Goal: Information Seeking & Learning: Learn about a topic

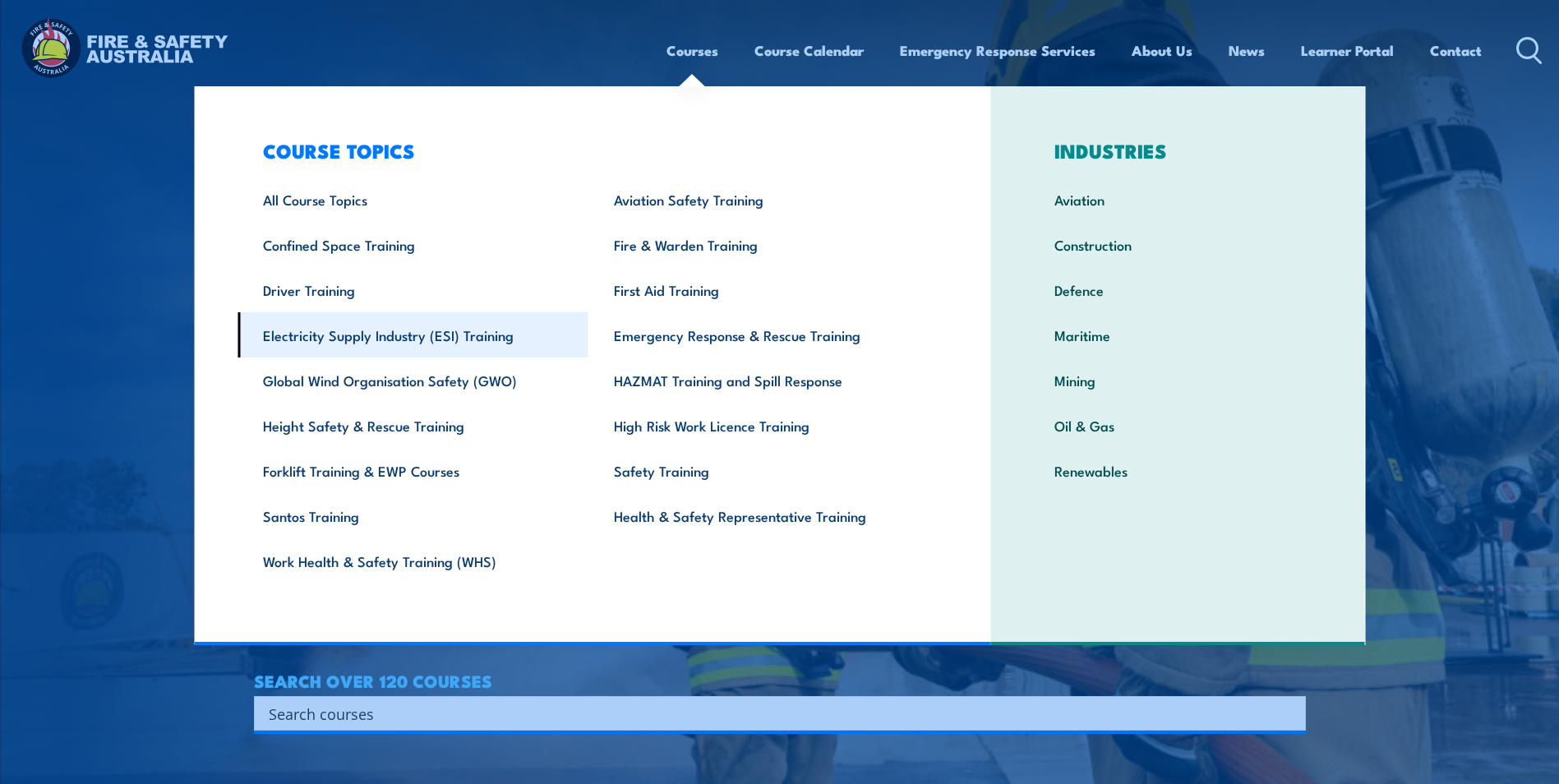
click at [432, 334] on link "Electricity Supply Industry (ESI) Training" at bounding box center [413, 334] width 351 height 45
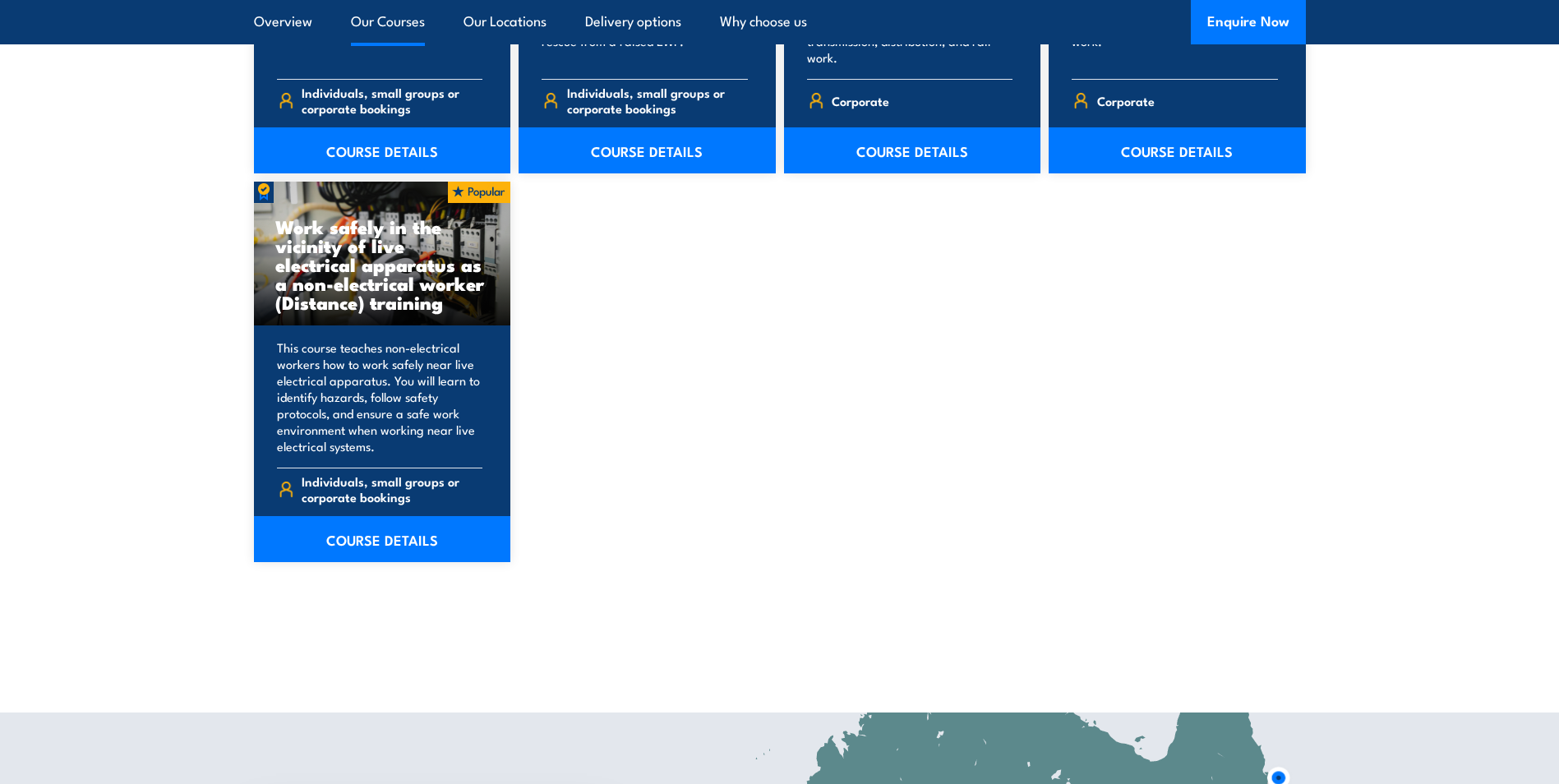
scroll to position [2465, 0]
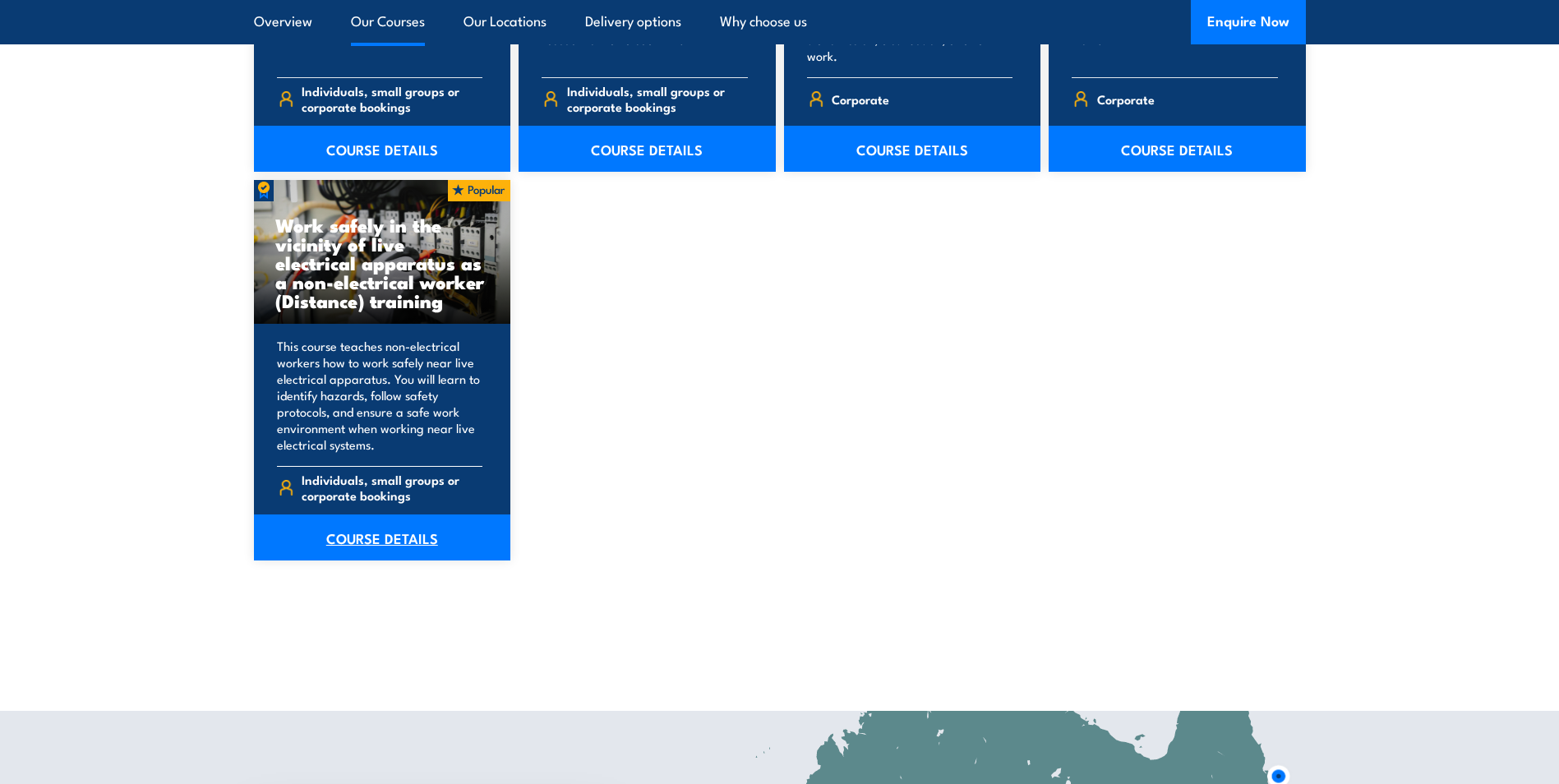
click at [381, 527] on link "COURSE DETAILS" at bounding box center [383, 538] width 257 height 46
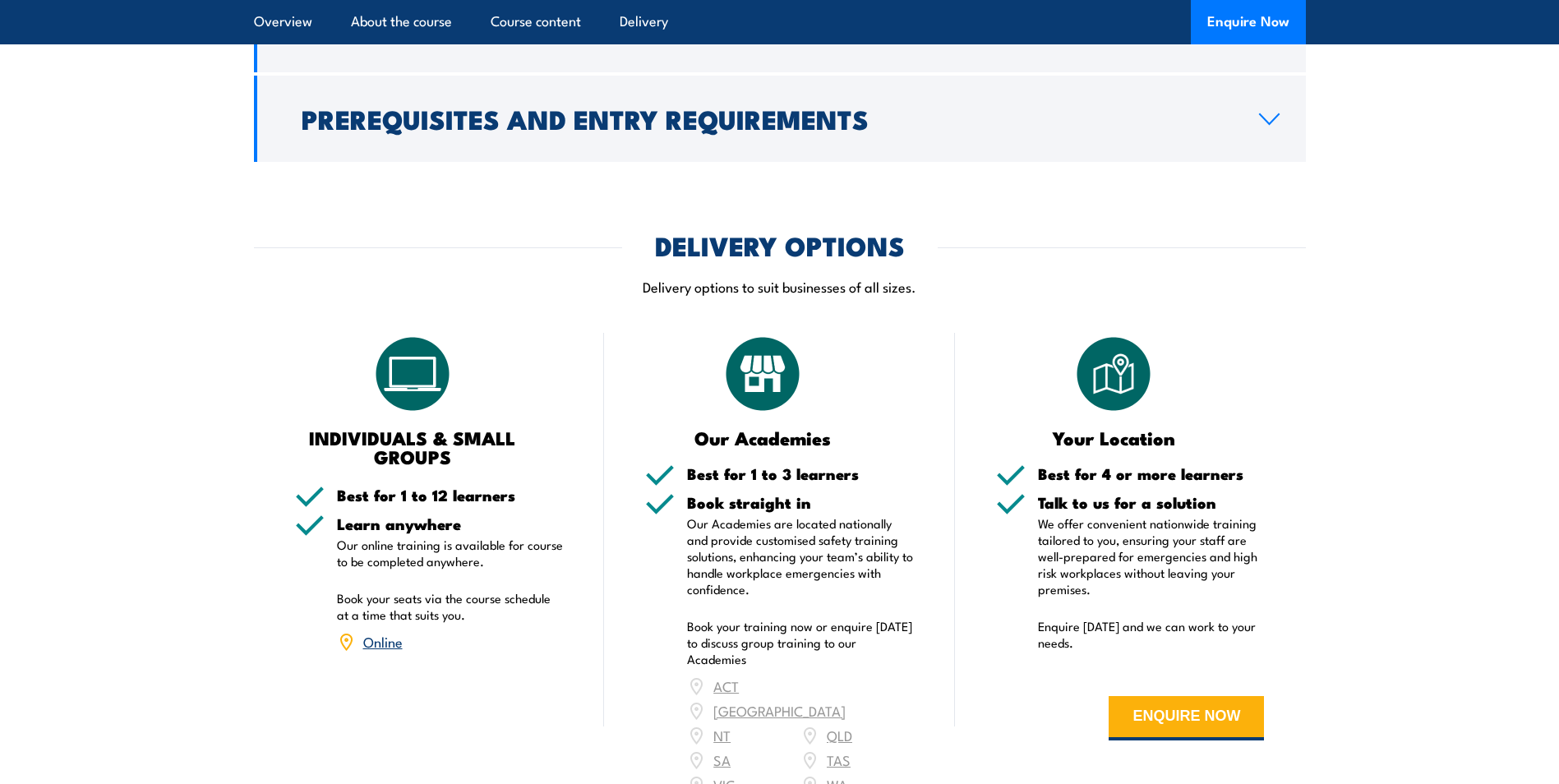
scroll to position [1891, 0]
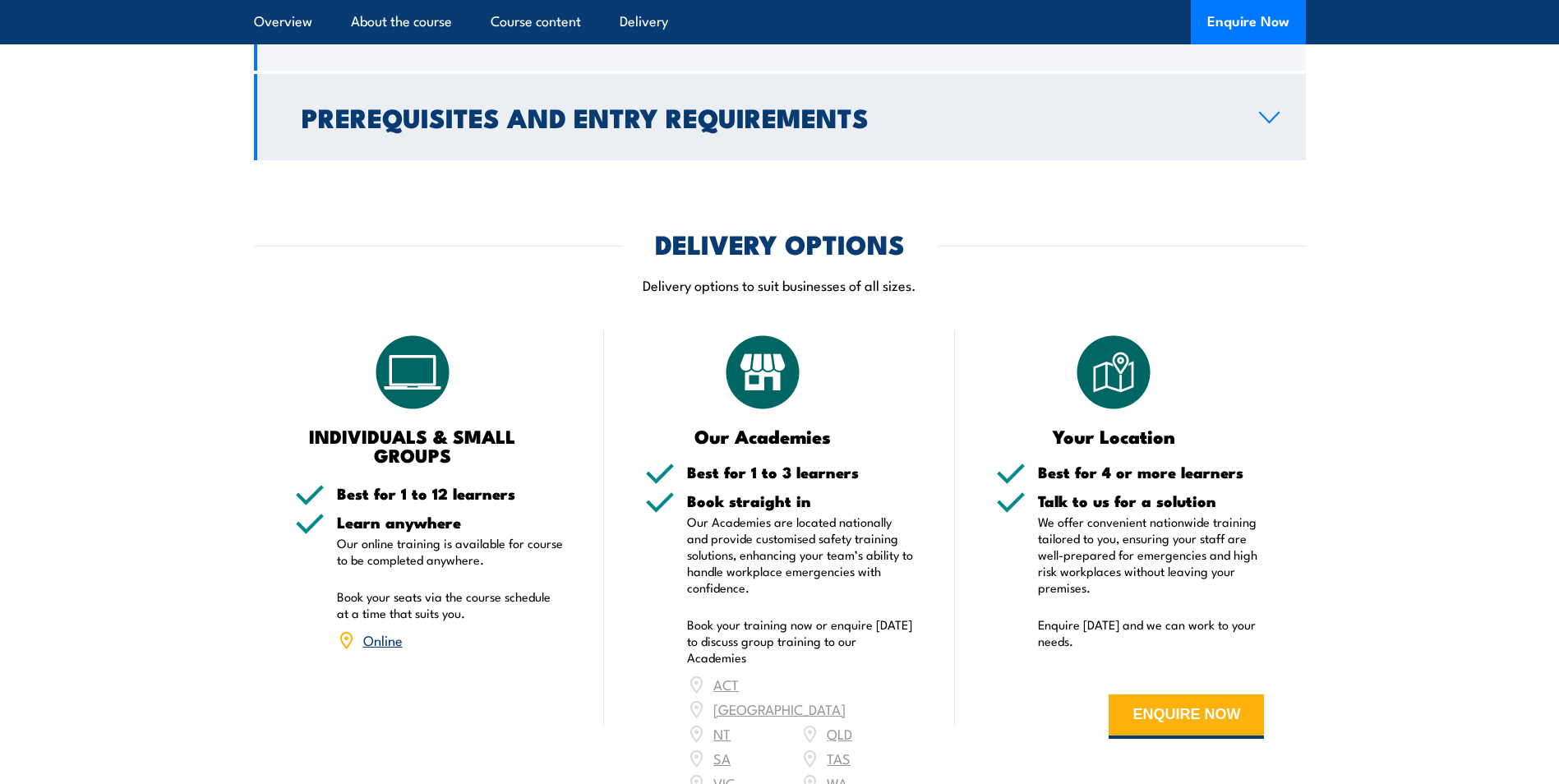
click at [1265, 124] on icon at bounding box center [1269, 118] width 22 height 14
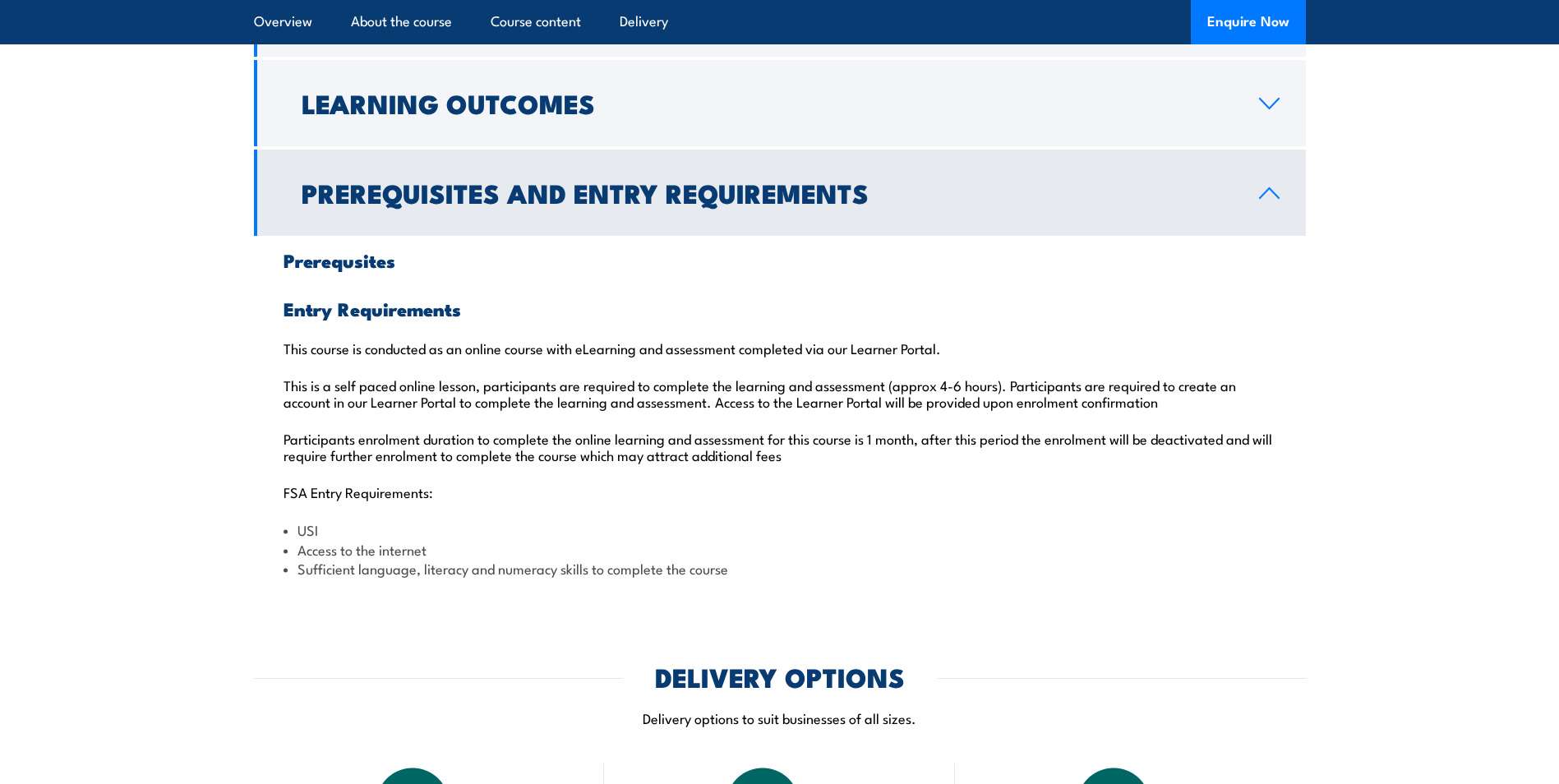
scroll to position [1300, 0]
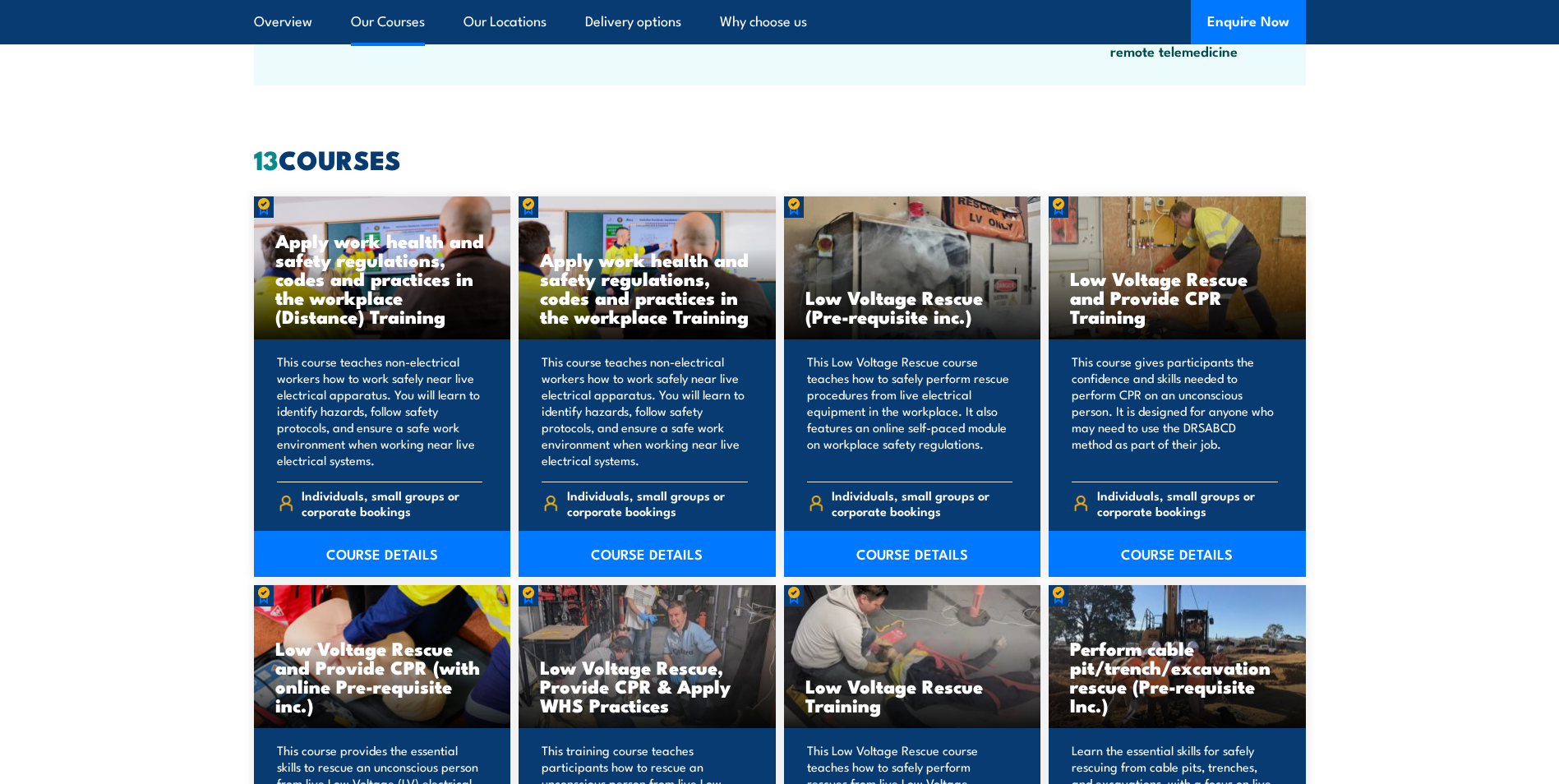
scroll to position [1151, 0]
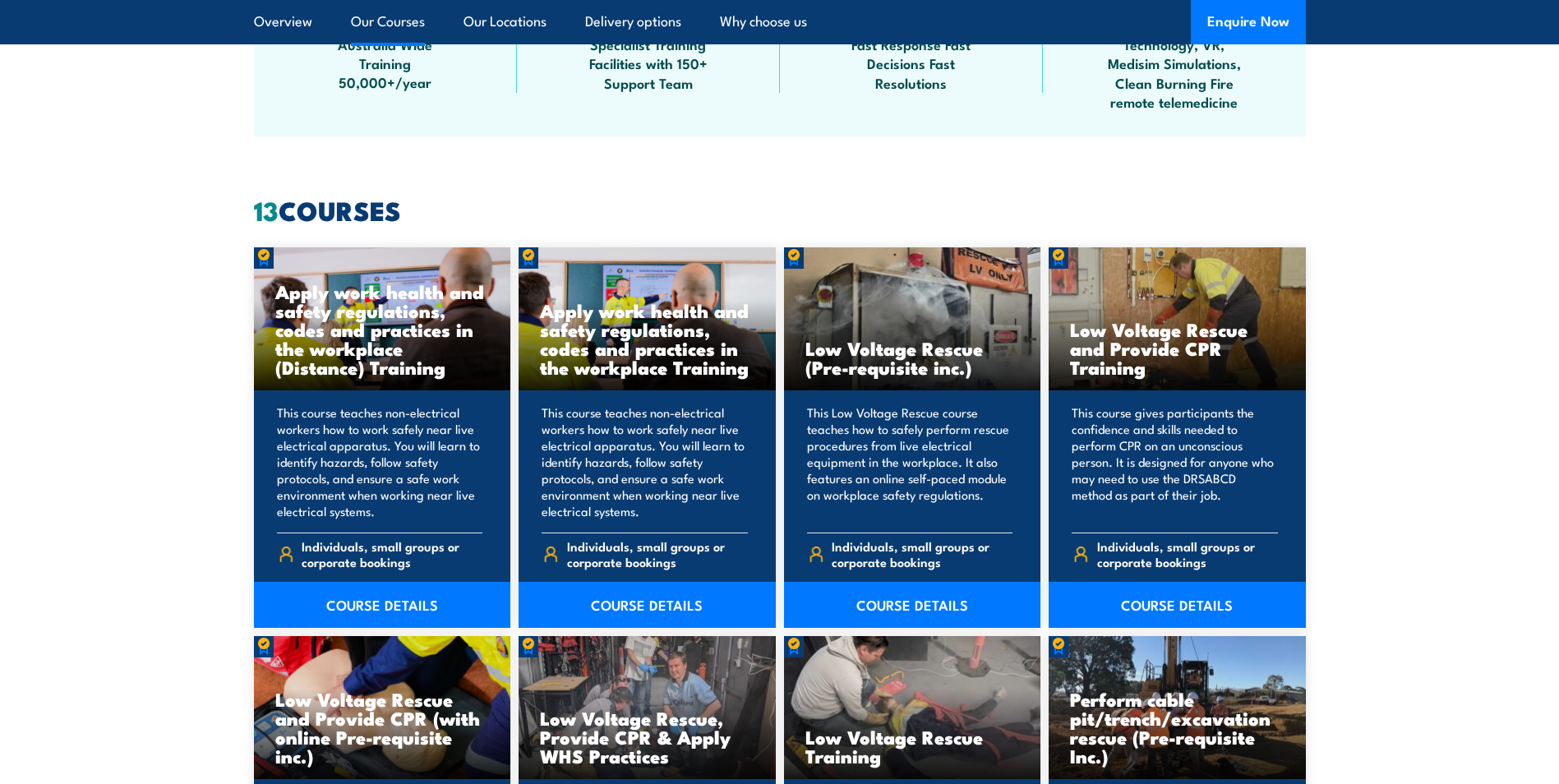
click at [390, 25] on link "Our Courses" at bounding box center [387, 21] width 74 height 43
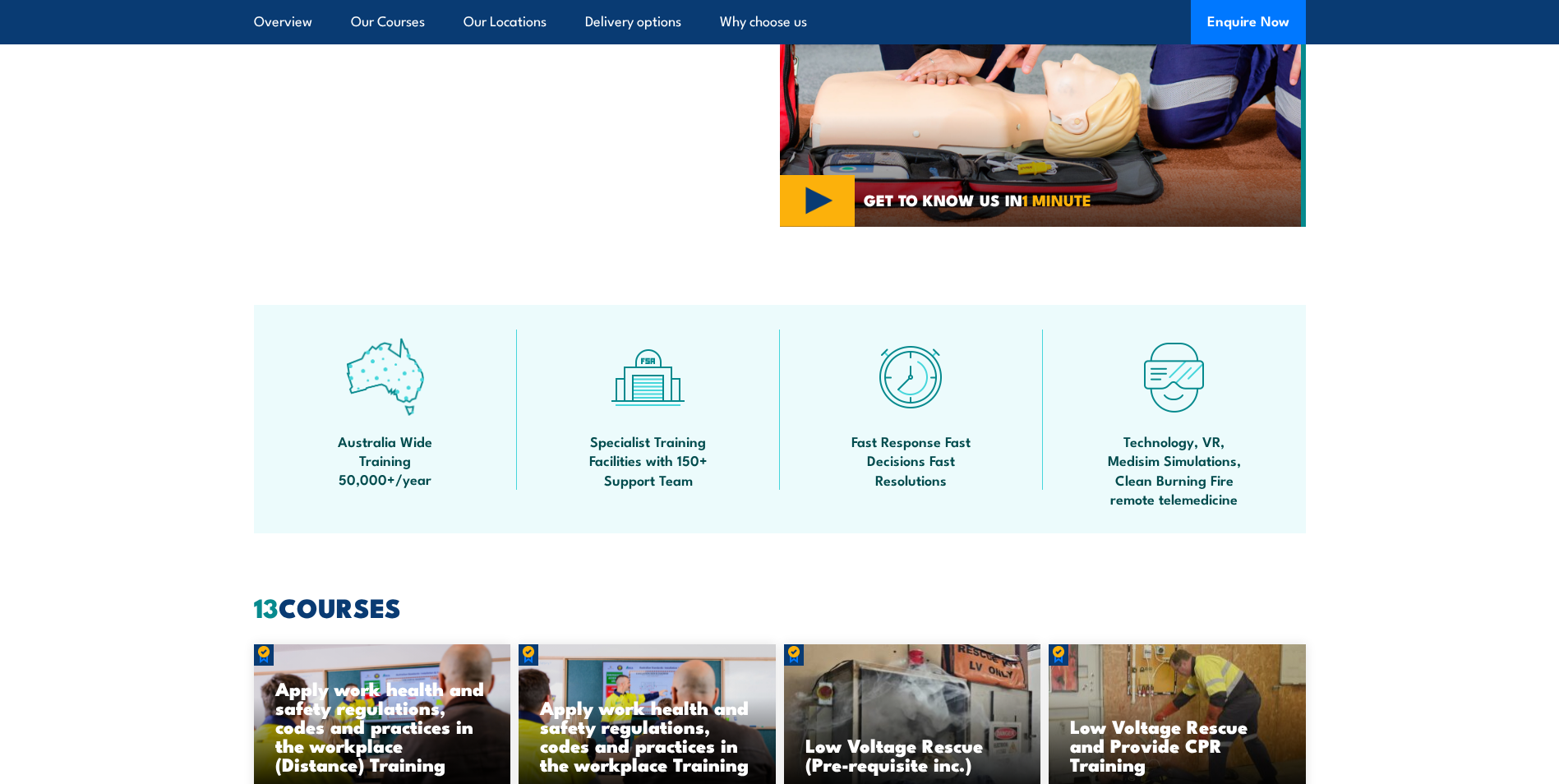
scroll to position [261, 0]
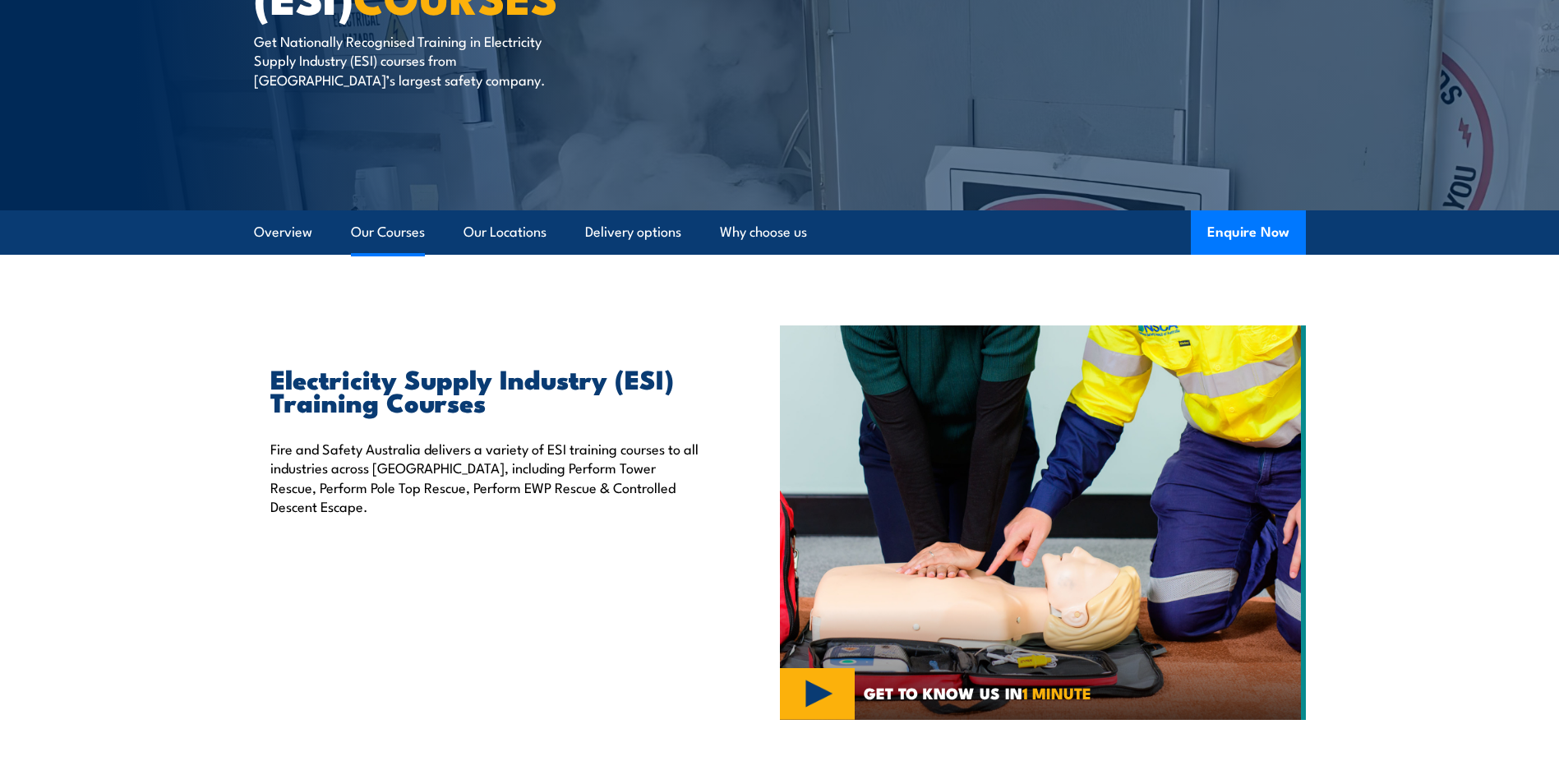
click at [395, 237] on link "Our Courses" at bounding box center [387, 231] width 74 height 43
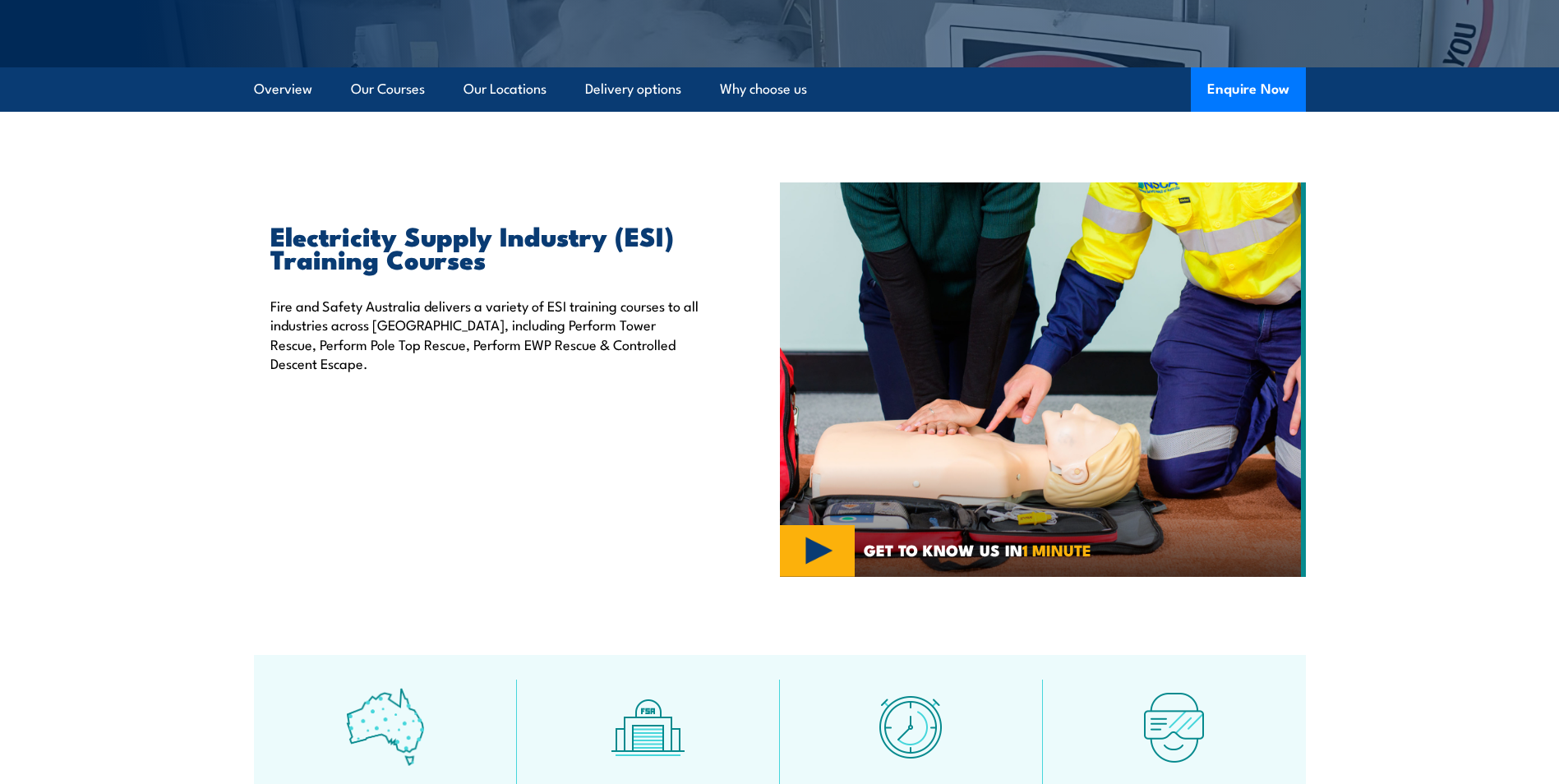
scroll to position [338, 0]
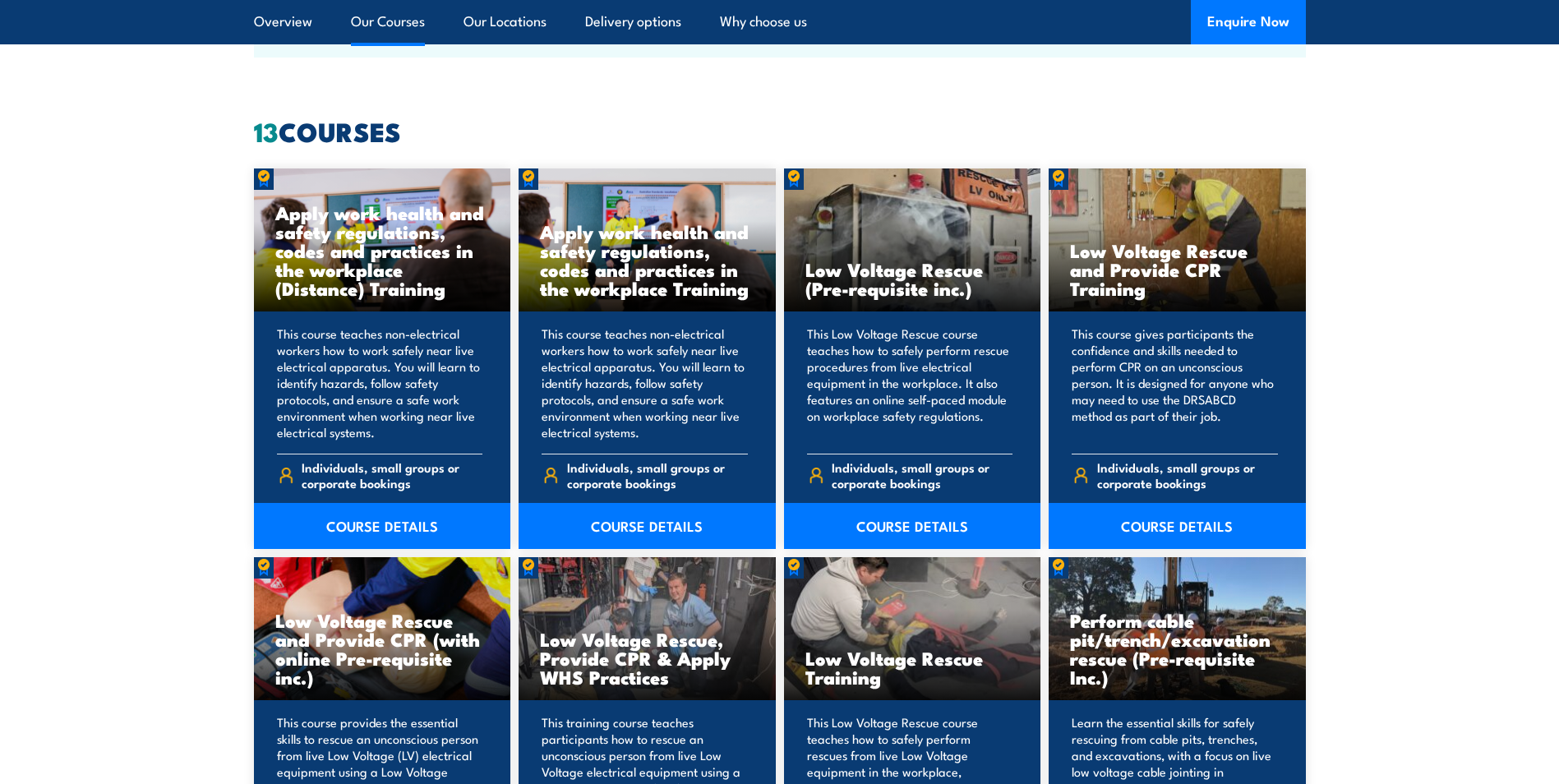
scroll to position [1228, 0]
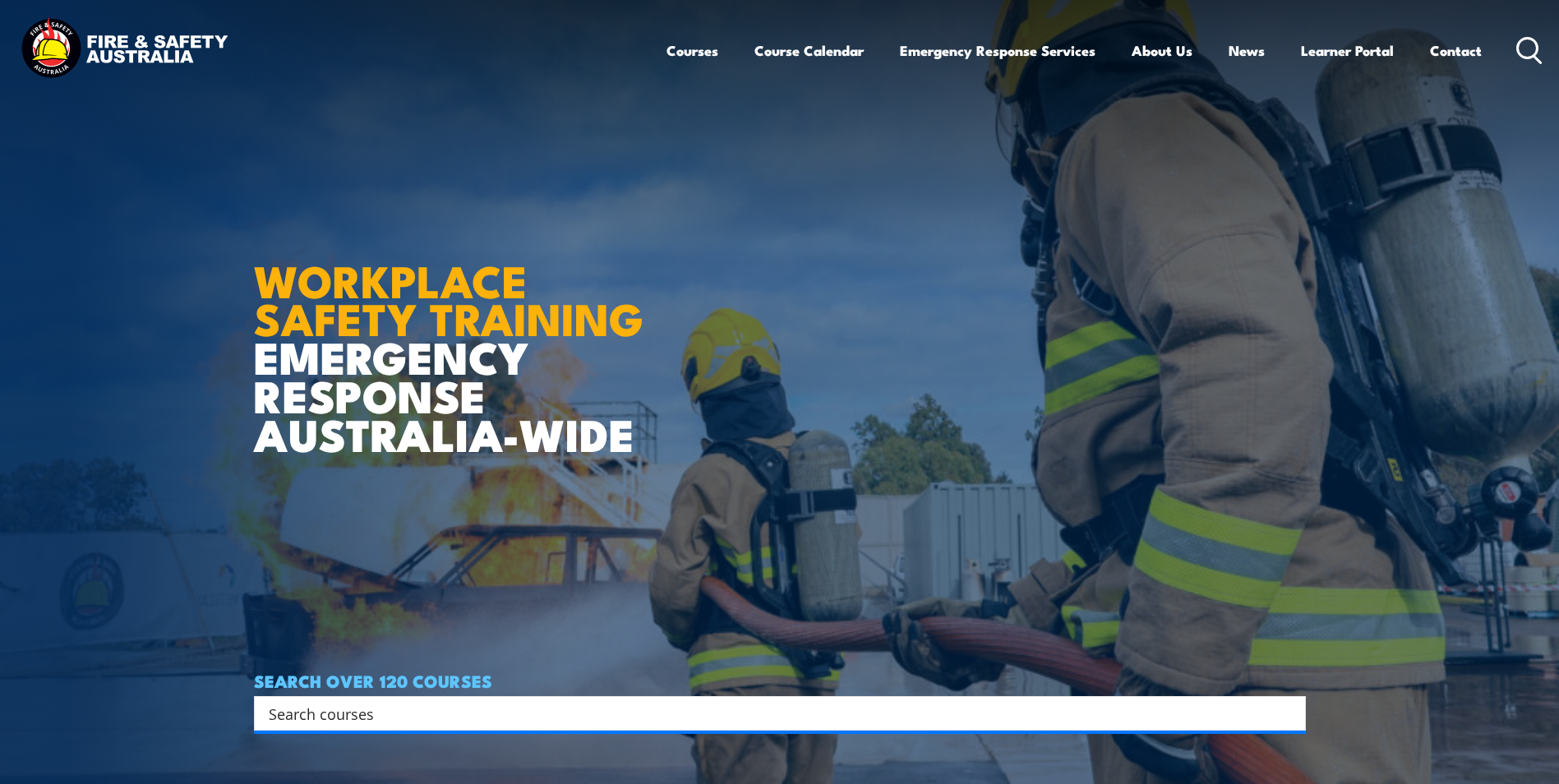
click at [420, 714] on input "Search input" at bounding box center [769, 713] width 1001 height 25
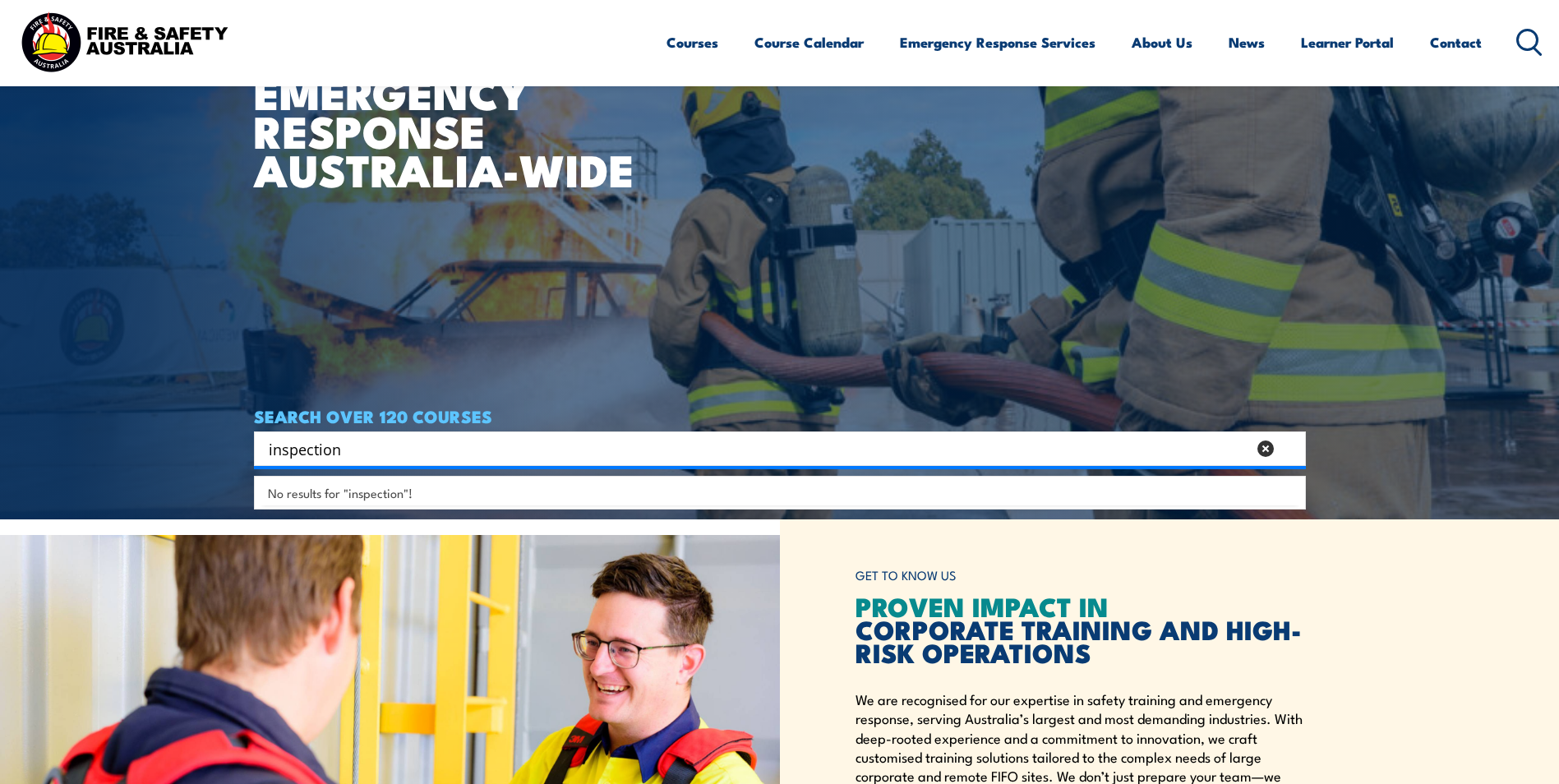
scroll to position [329, 0]
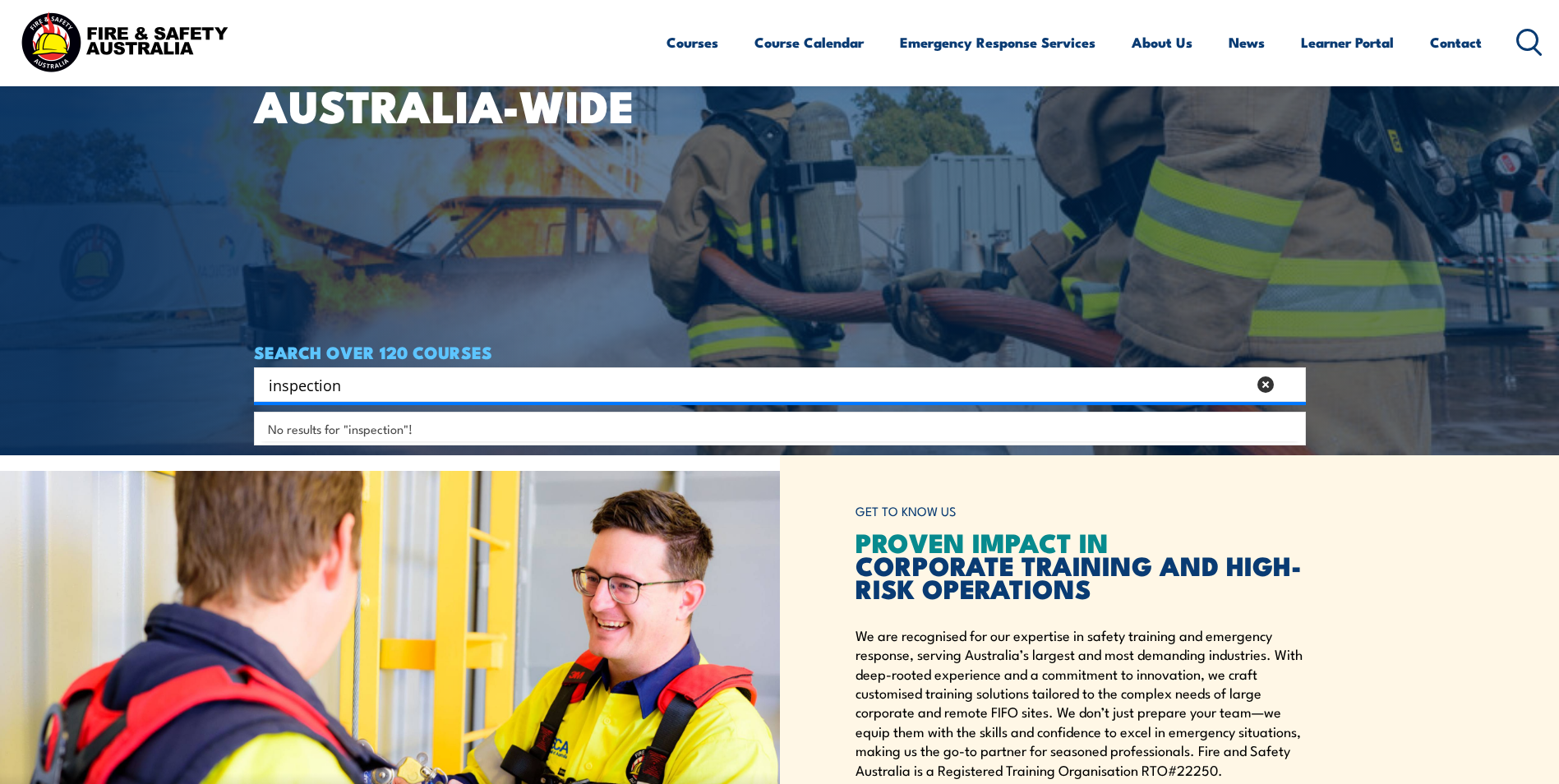
click at [399, 386] on input "inspection" at bounding box center [757, 384] width 978 height 25
type input "inspecti"
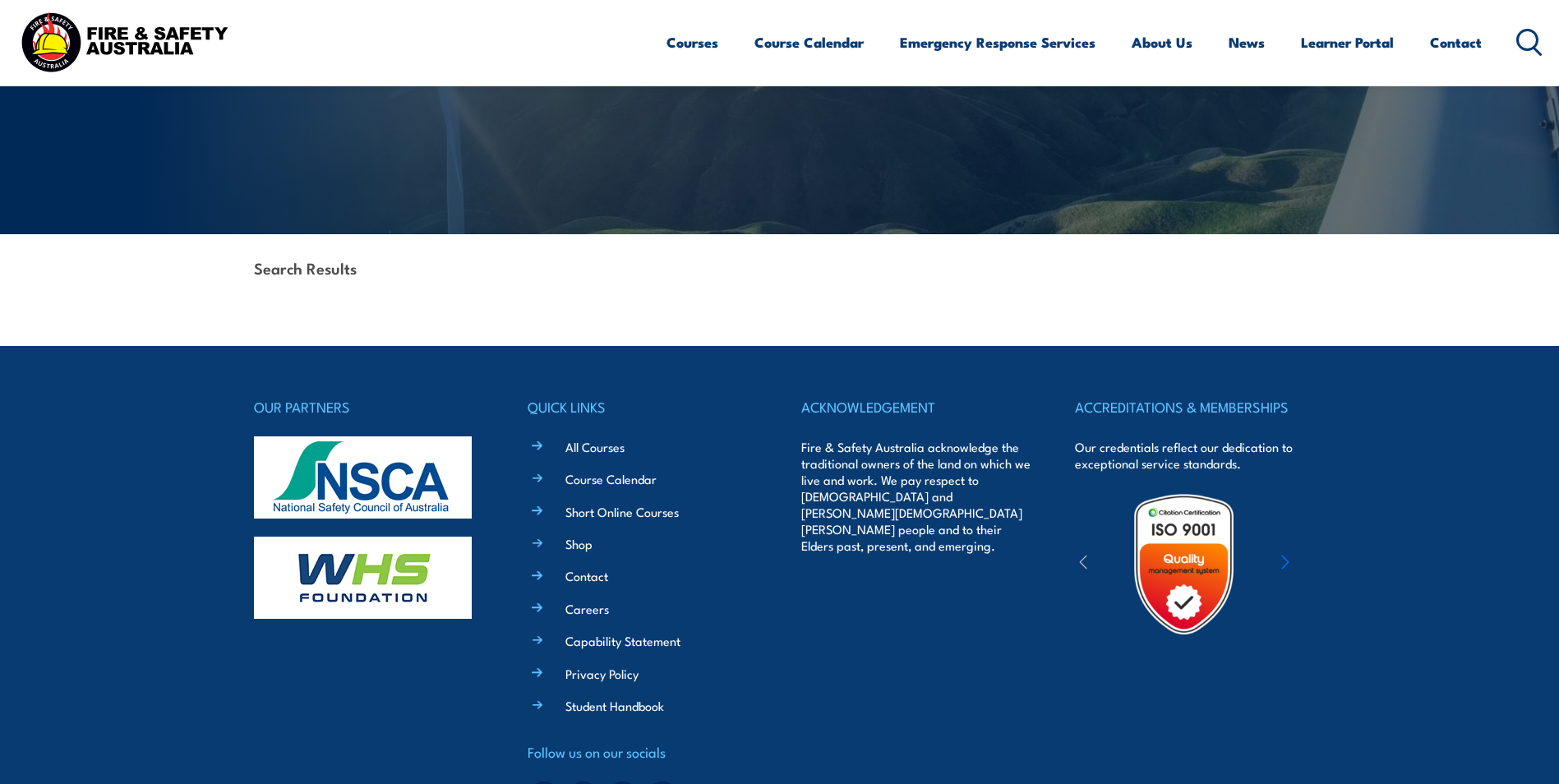
scroll to position [246, 0]
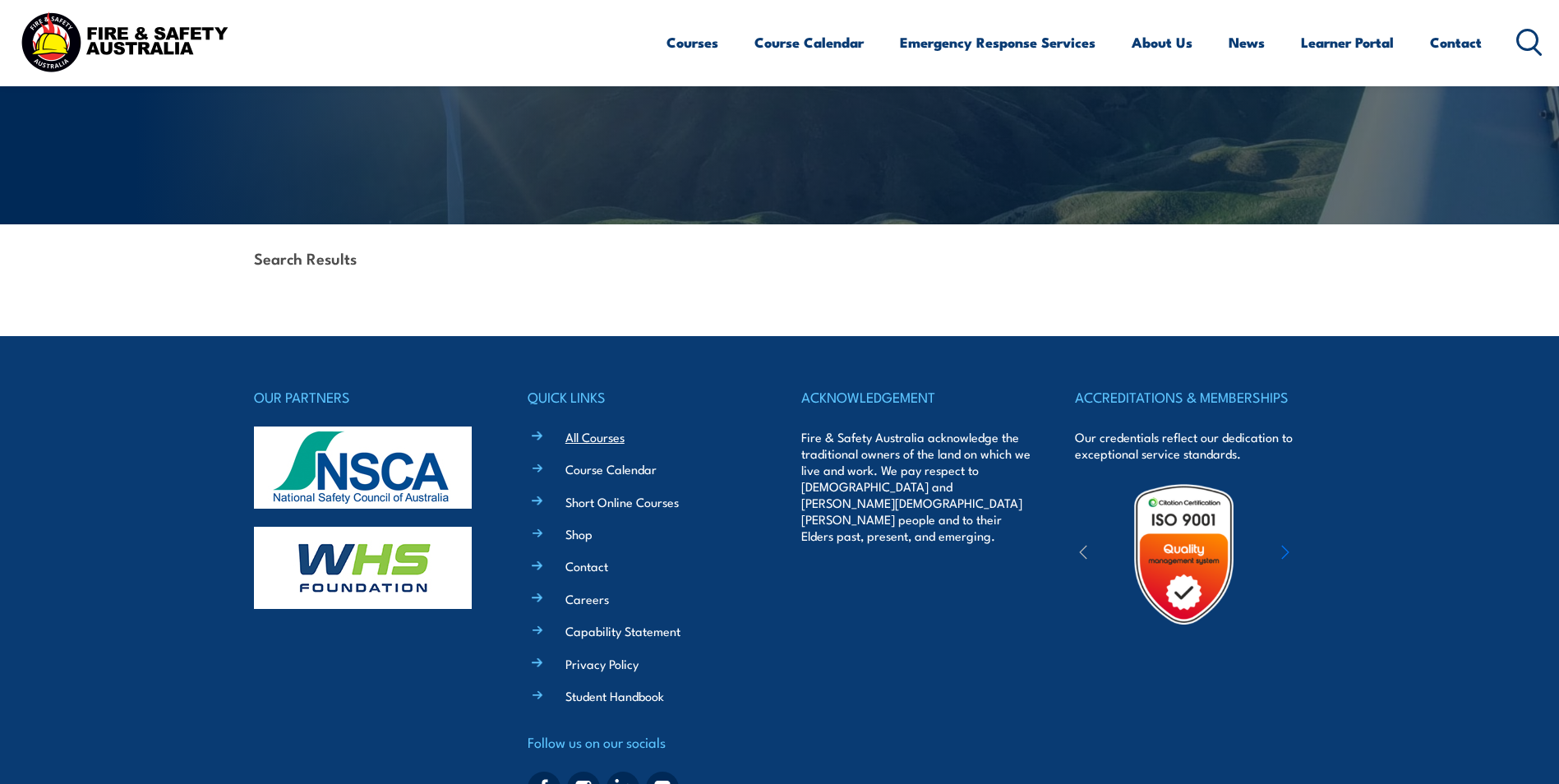
click at [595, 434] on link "All Courses" at bounding box center [595, 437] width 59 height 17
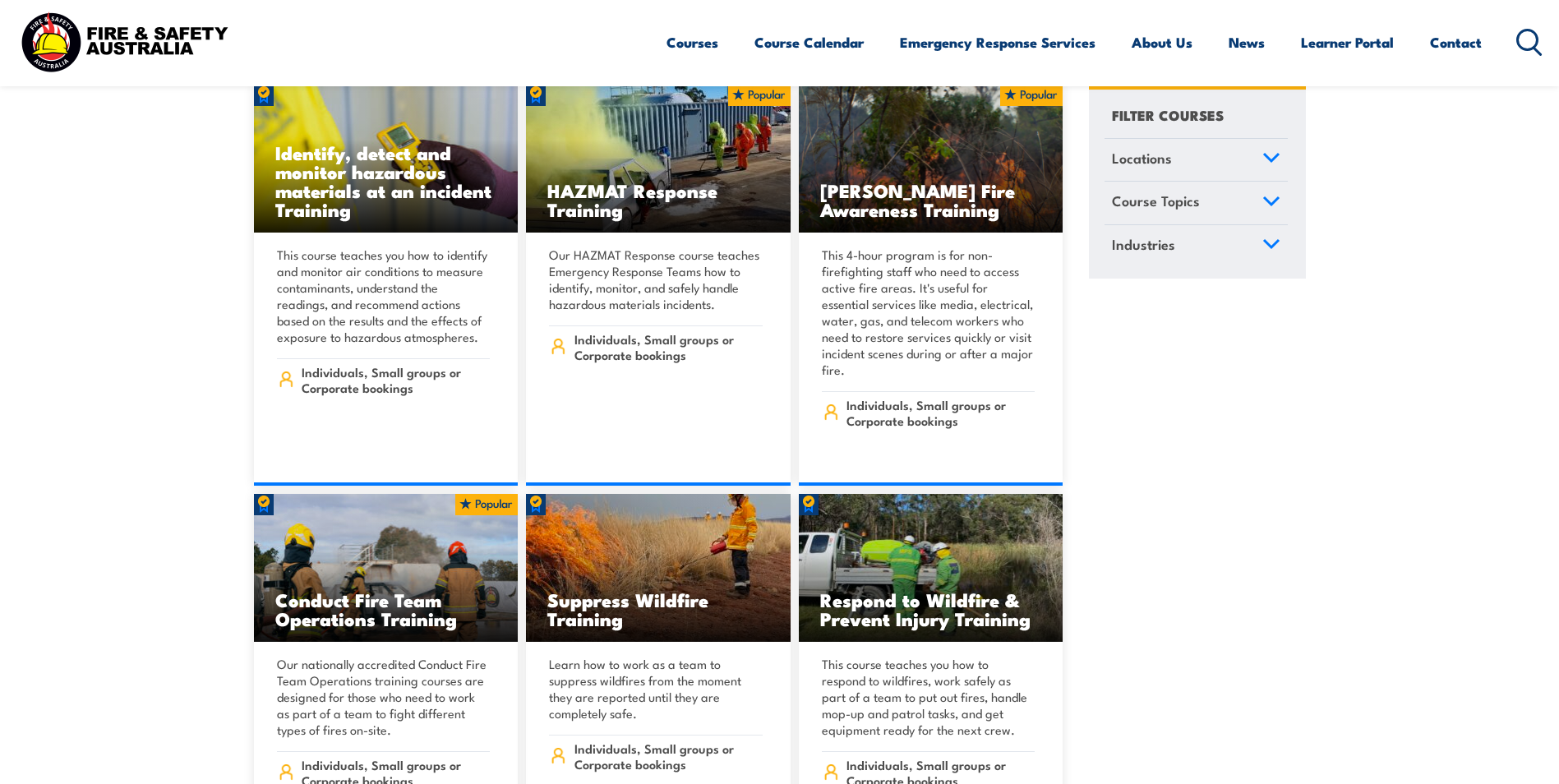
scroll to position [17258, 0]
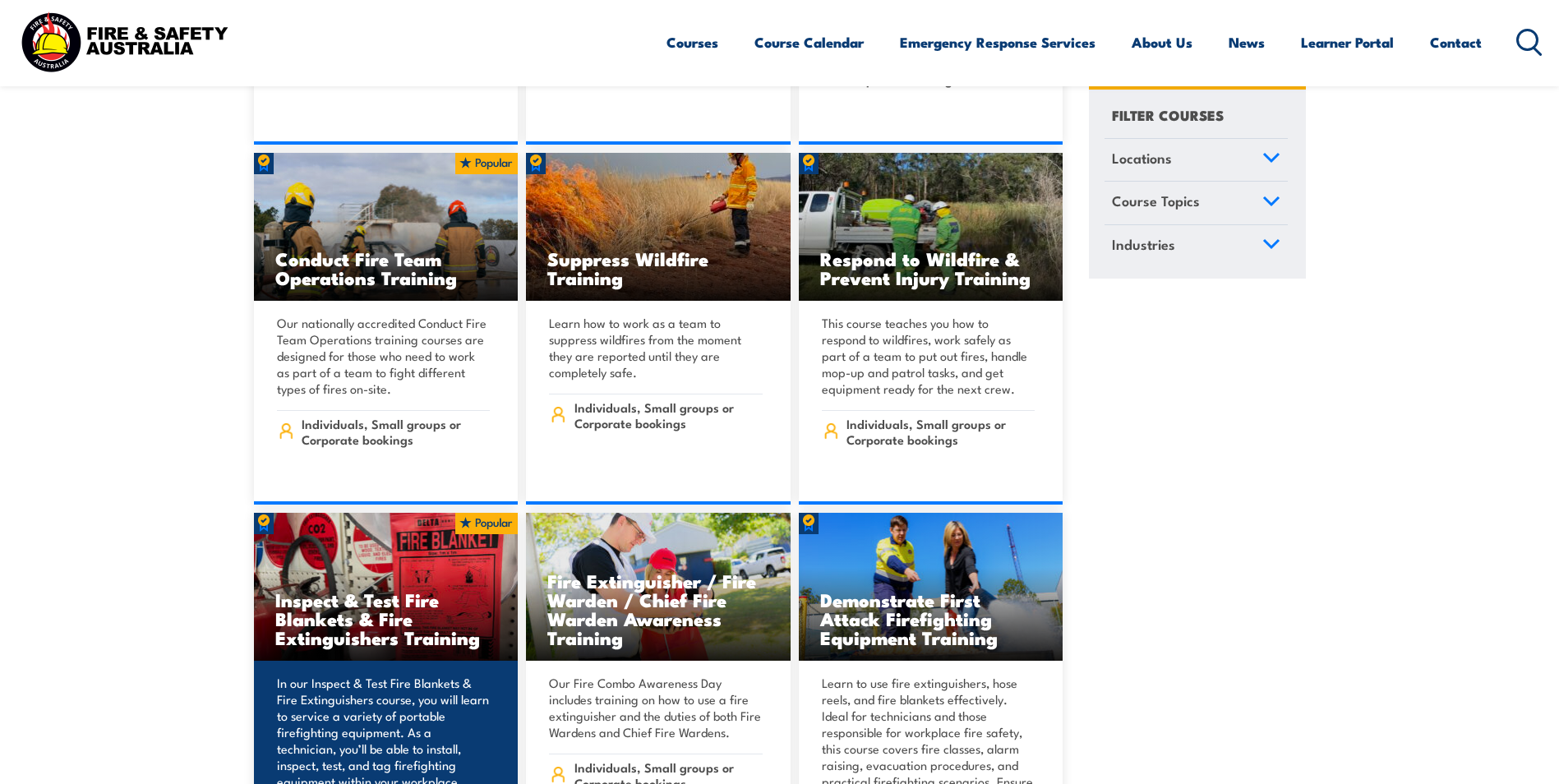
click at [369, 590] on h3 "Inspect & Test Fire Blankets & Fire Extinguishers Training" at bounding box center [386, 618] width 222 height 57
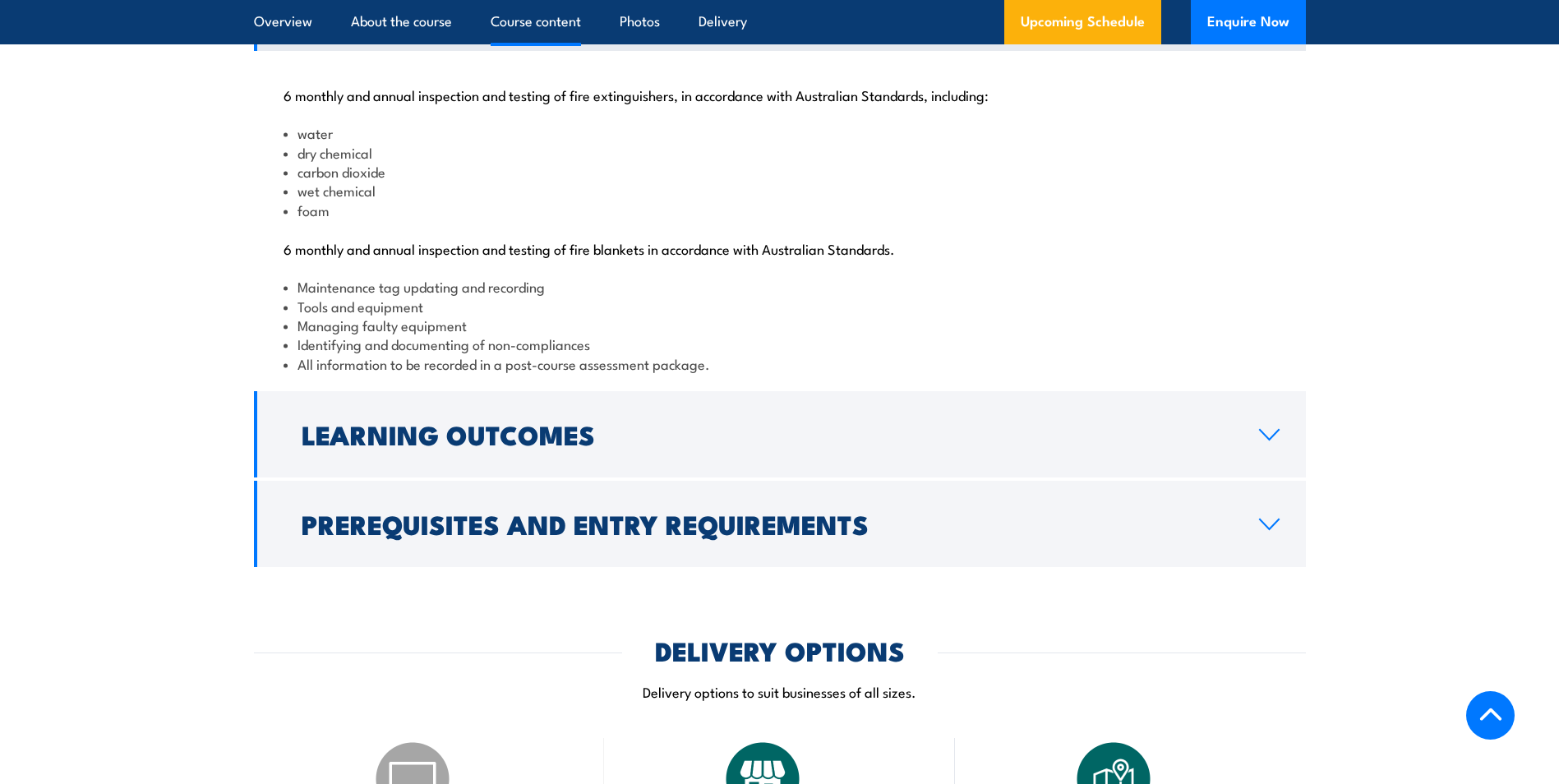
scroll to position [1725, 0]
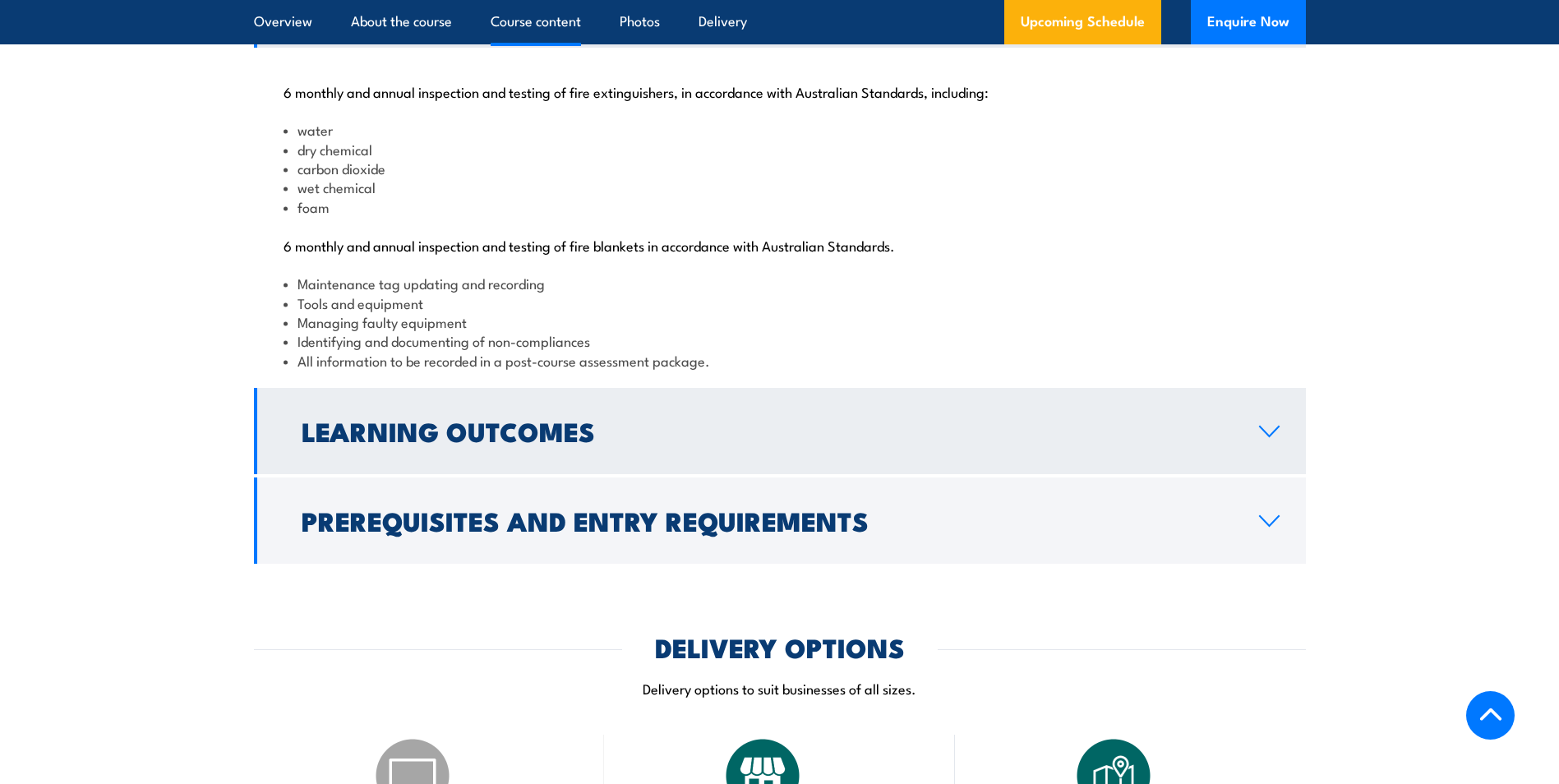
click at [1271, 438] on icon at bounding box center [1269, 432] width 22 height 14
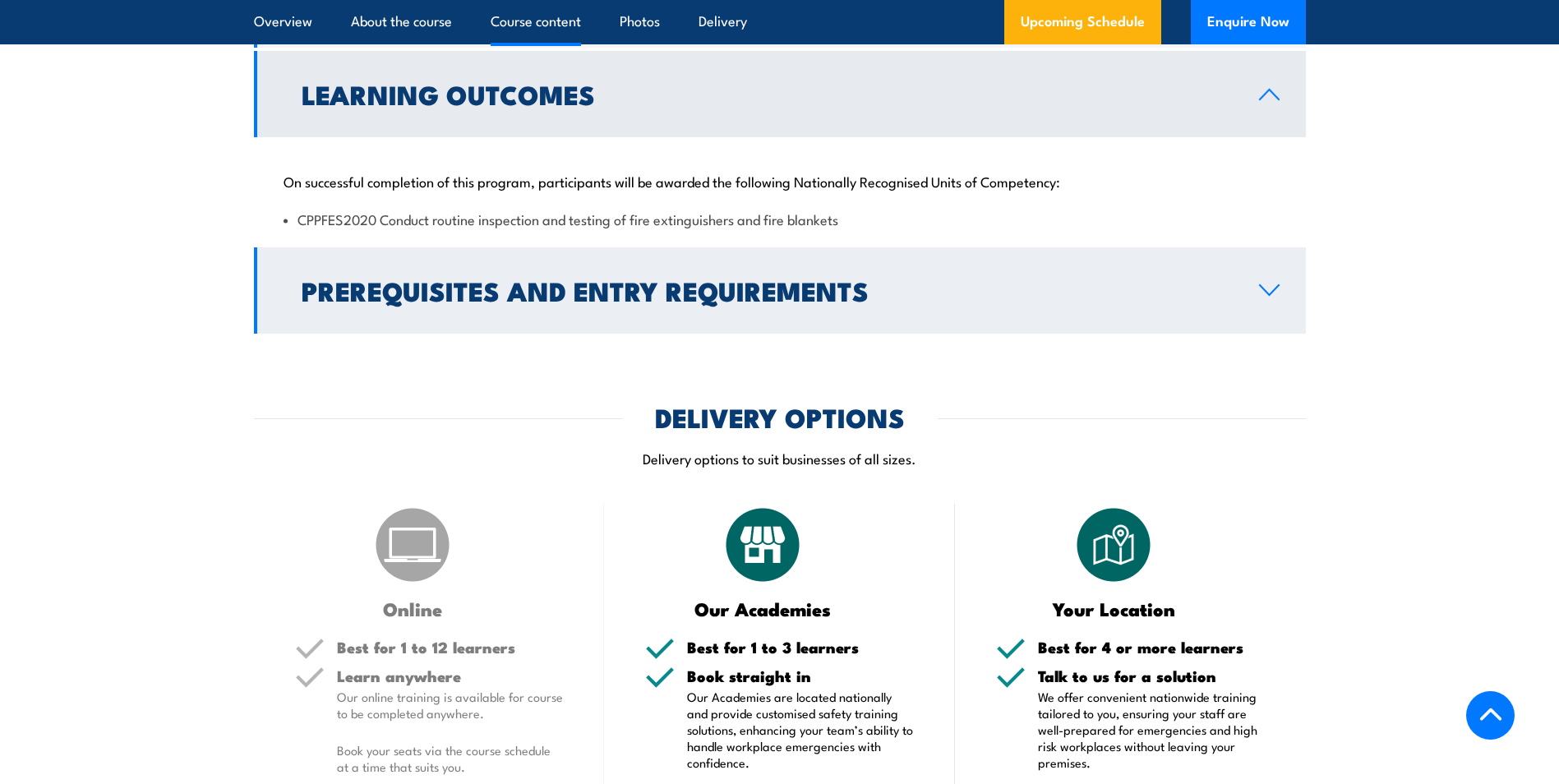
click at [1271, 334] on link "Prerequisites and Entry Requirements" at bounding box center [780, 290] width 1052 height 86
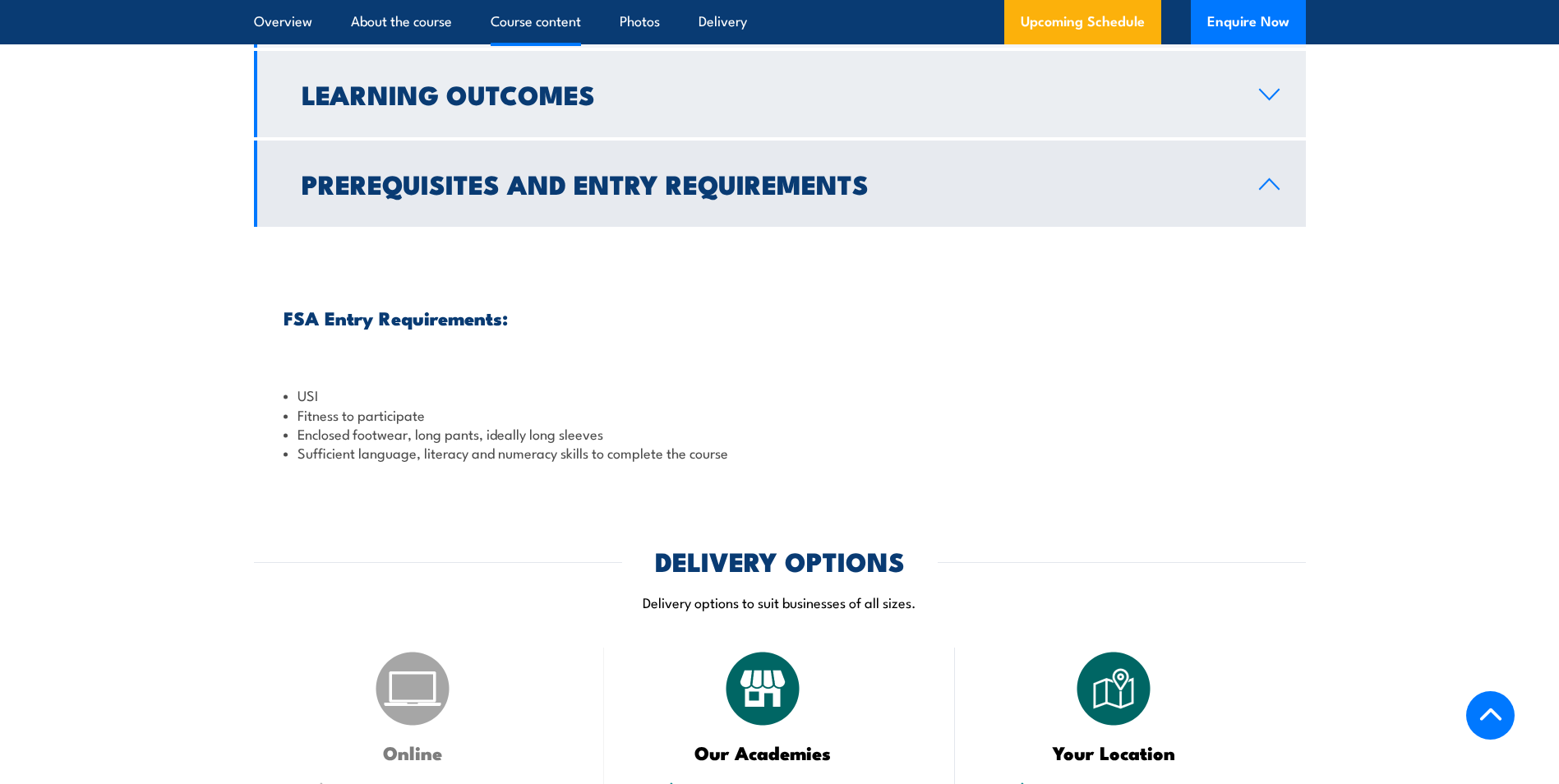
click at [1280, 101] on icon at bounding box center [1269, 95] width 22 height 14
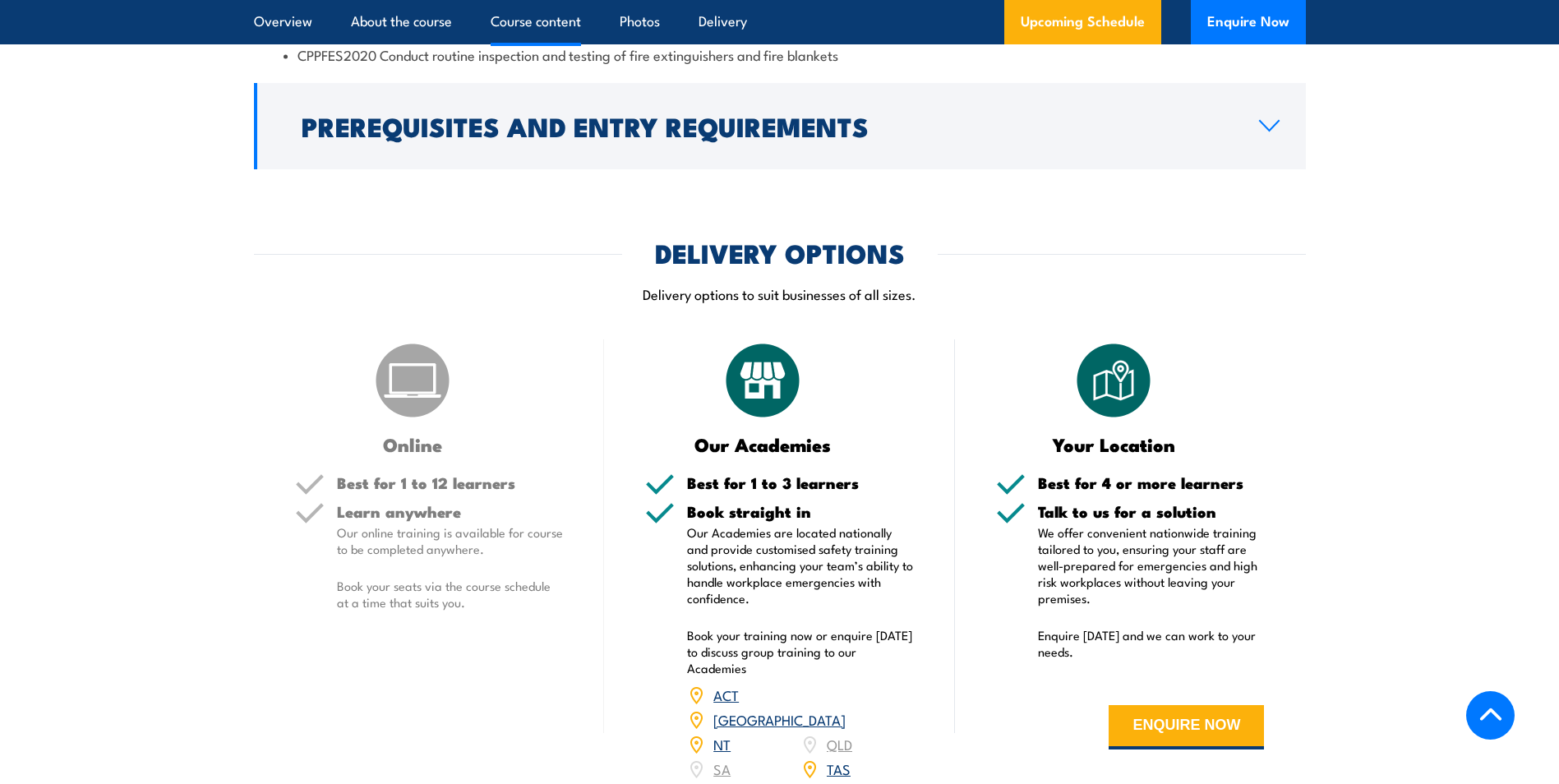
scroll to position [1315, 0]
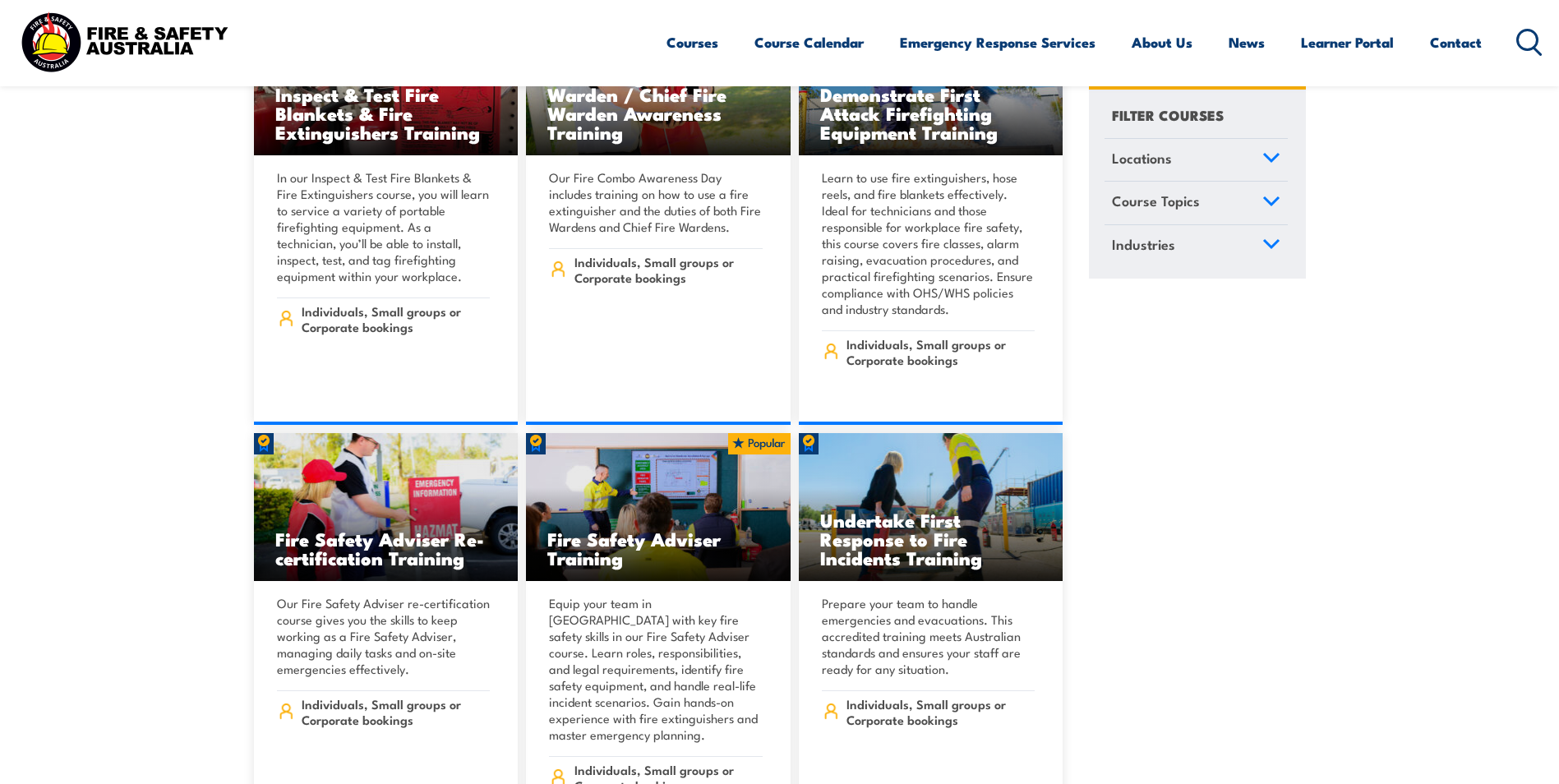
scroll to position [17834, 0]
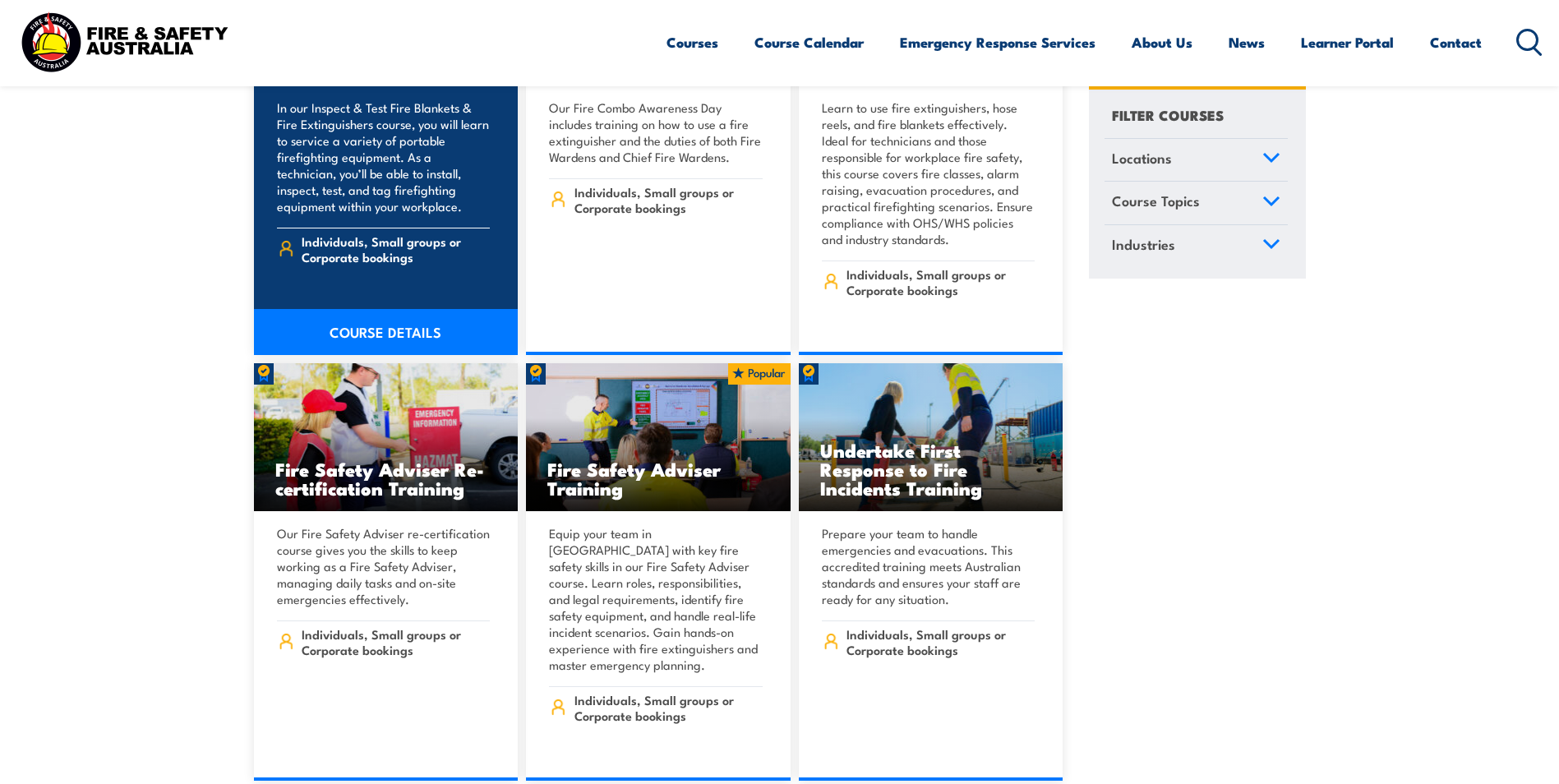
click at [383, 309] on link "COURSE DETAILS" at bounding box center [386, 332] width 265 height 46
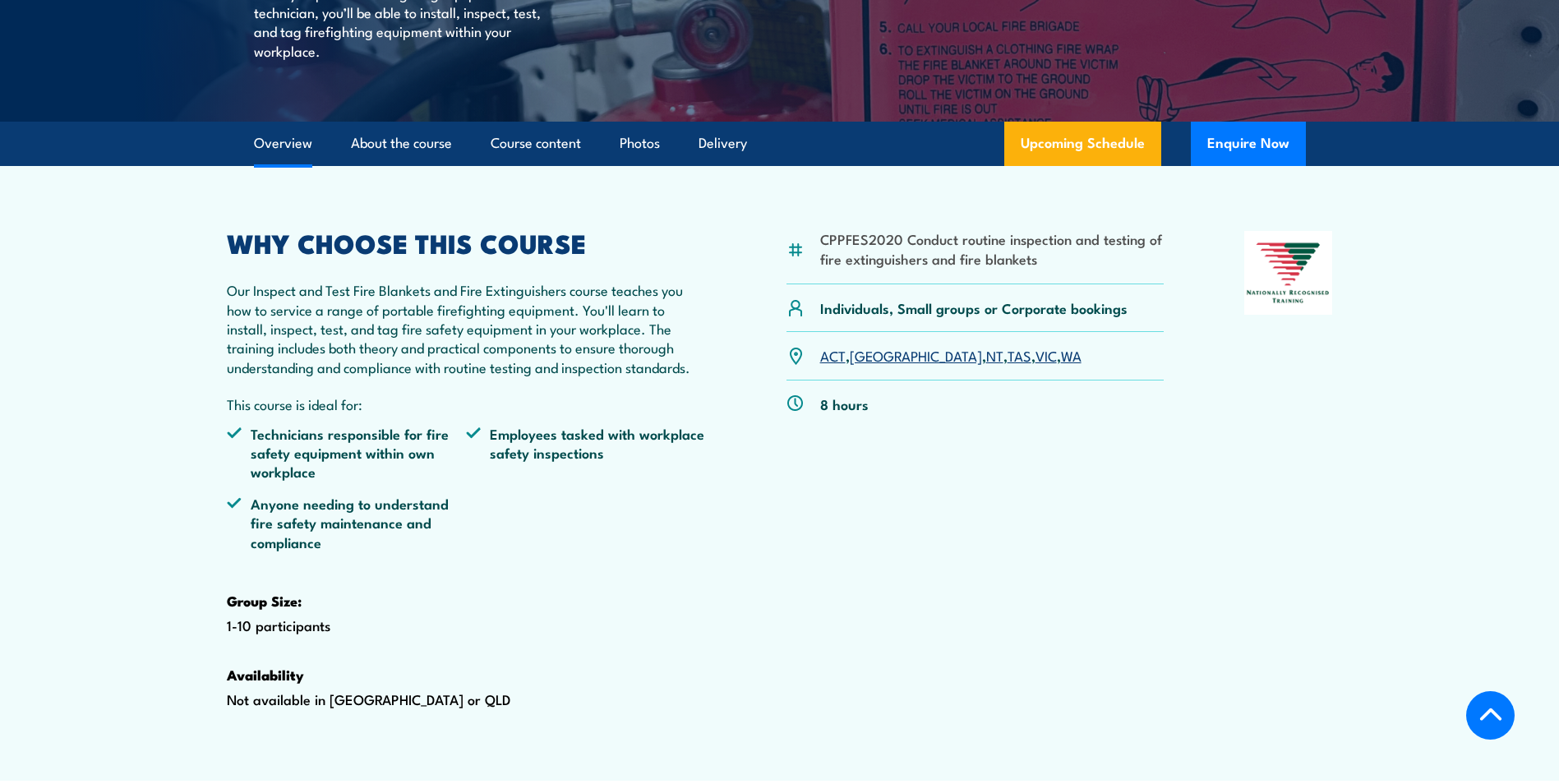
scroll to position [411, 0]
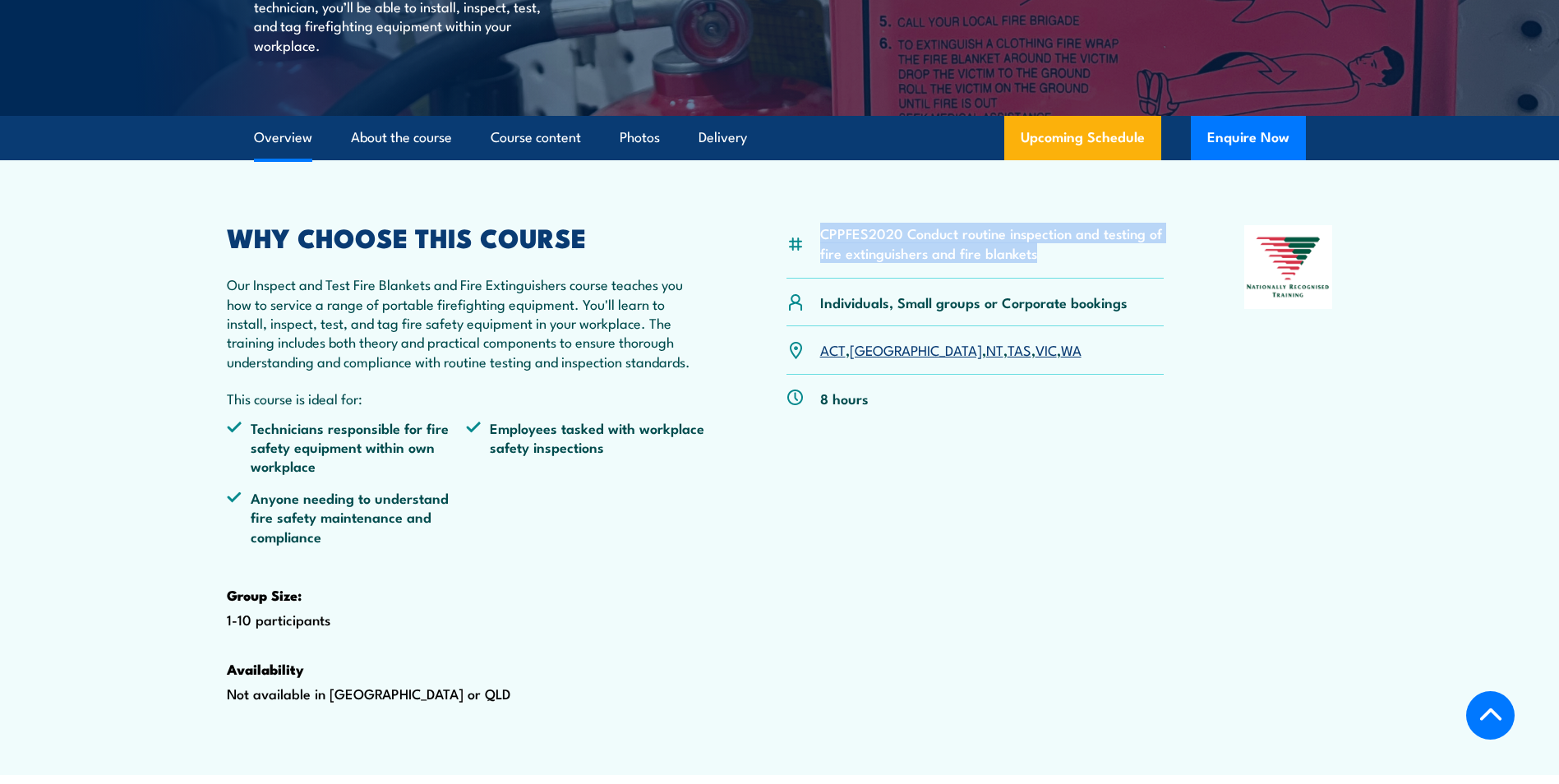
drag, startPoint x: 823, startPoint y: 269, endPoint x: 1037, endPoint y: 294, distance: 215.5
click at [1037, 262] on li "CPPFES2020 Conduct routine inspection and testing of fire extinguishers and fir…" at bounding box center [992, 243] width 345 height 39
copy li "CPPFES2020 Conduct routine inspection and testing of fire extinguishers and fir…"
